Goal: Transaction & Acquisition: Book appointment/travel/reservation

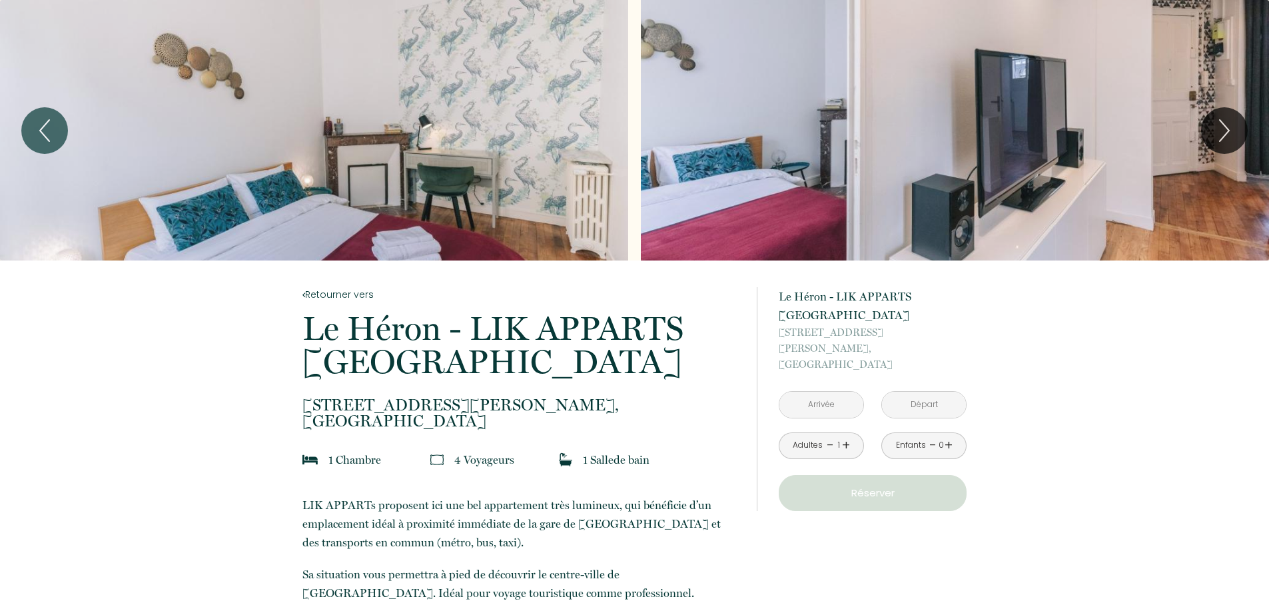
scroll to position [133, 0]
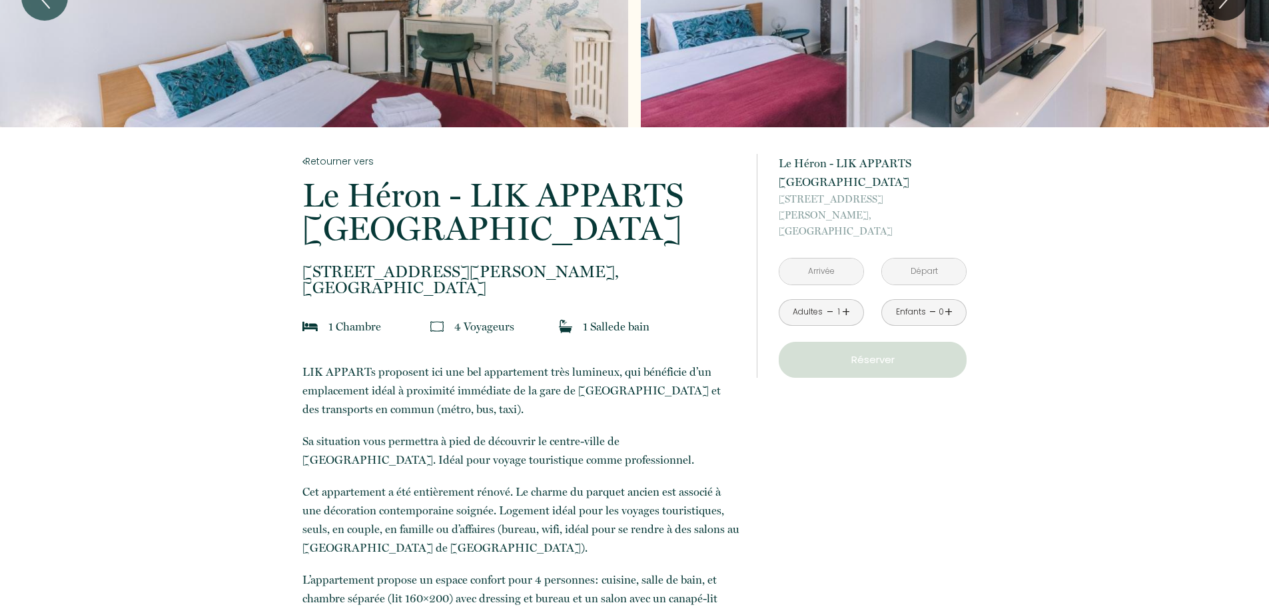
click at [842, 258] on input "text" at bounding box center [821, 271] width 84 height 26
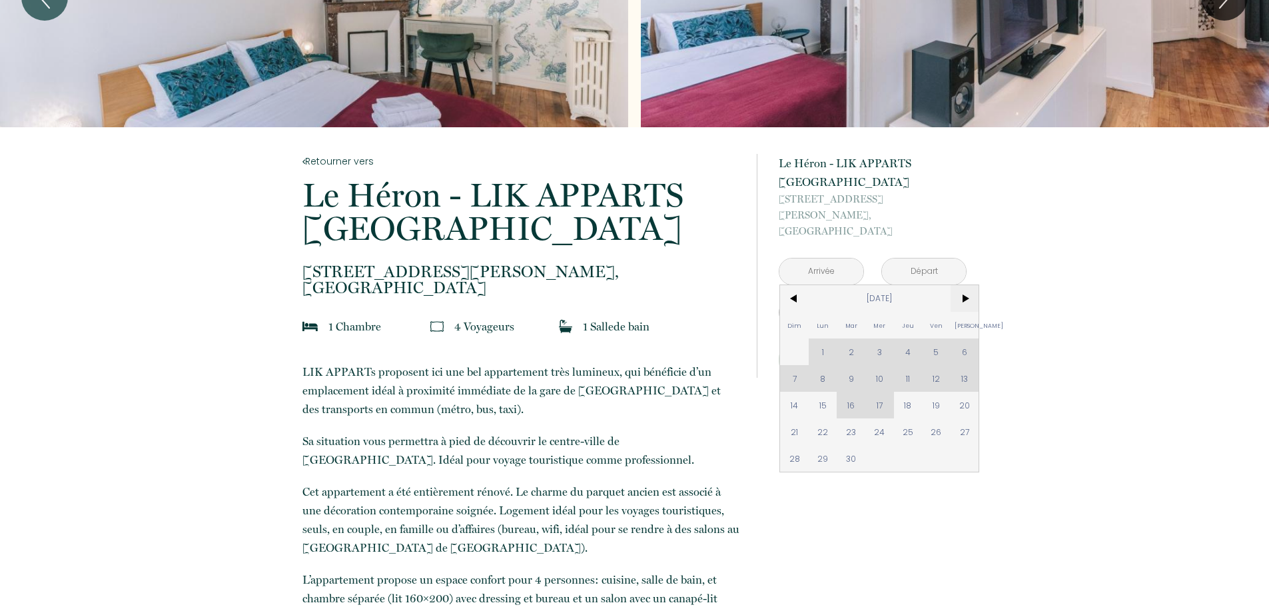
click at [964, 285] on span ">" at bounding box center [964, 298] width 29 height 27
click at [848, 418] on span "21" at bounding box center [850, 431] width 29 height 27
type input "[DATE]"
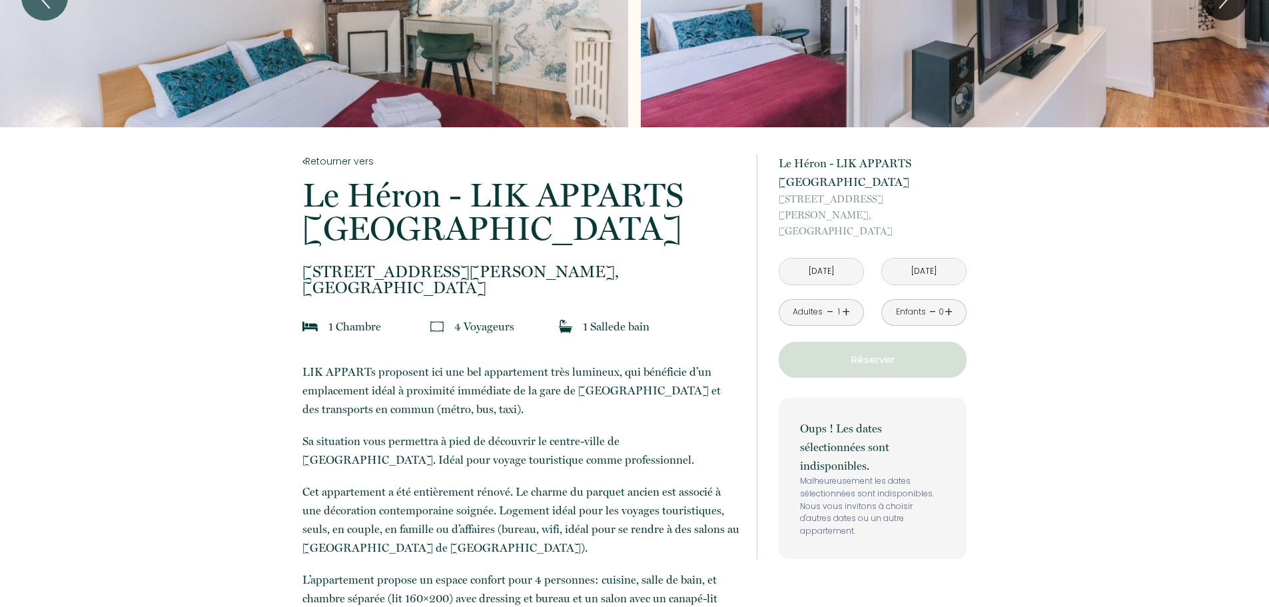
click at [908, 419] on p "Oups ! Les dates sélectionnées sont indisponibles." at bounding box center [872, 447] width 145 height 56
click at [946, 264] on input "[DATE]" at bounding box center [924, 271] width 84 height 26
click at [940, 258] on input "[DATE]" at bounding box center [924, 271] width 84 height 26
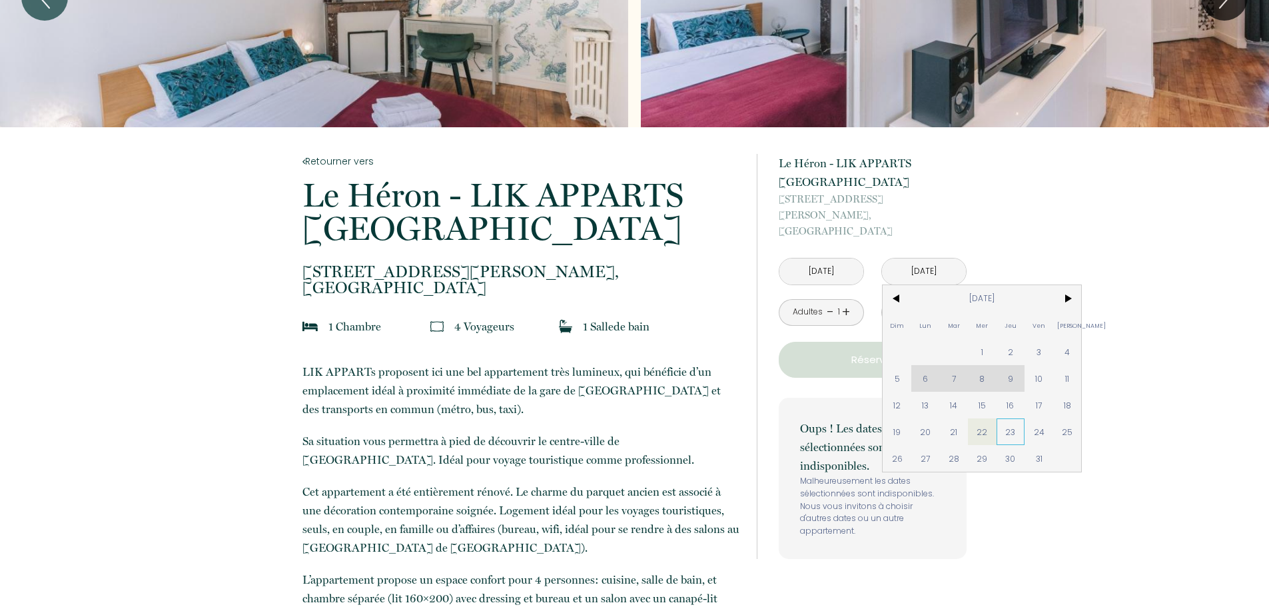
click at [1016, 418] on span "23" at bounding box center [1010, 431] width 29 height 27
type input "[DATE]"
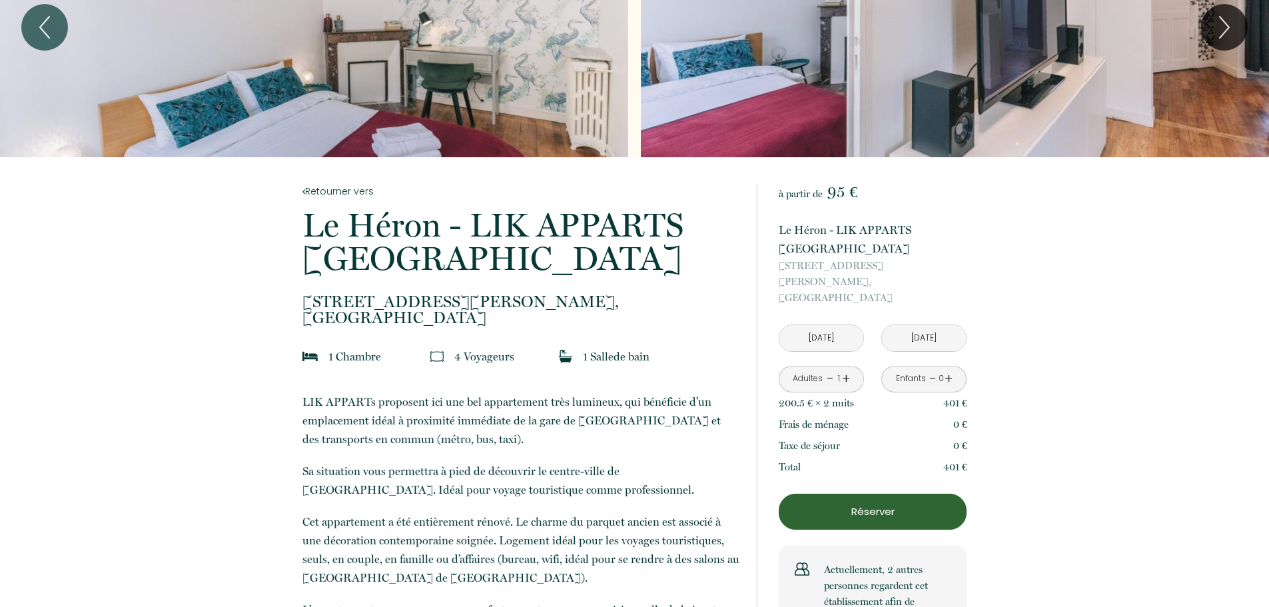
scroll to position [0, 0]
